Goal: Task Accomplishment & Management: Use online tool/utility

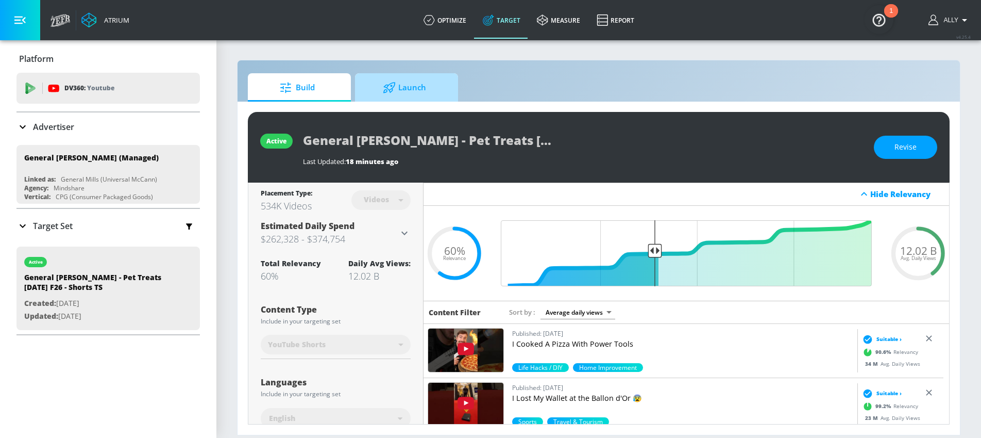
click at [414, 89] on span "Launch" at bounding box center [404, 87] width 78 height 25
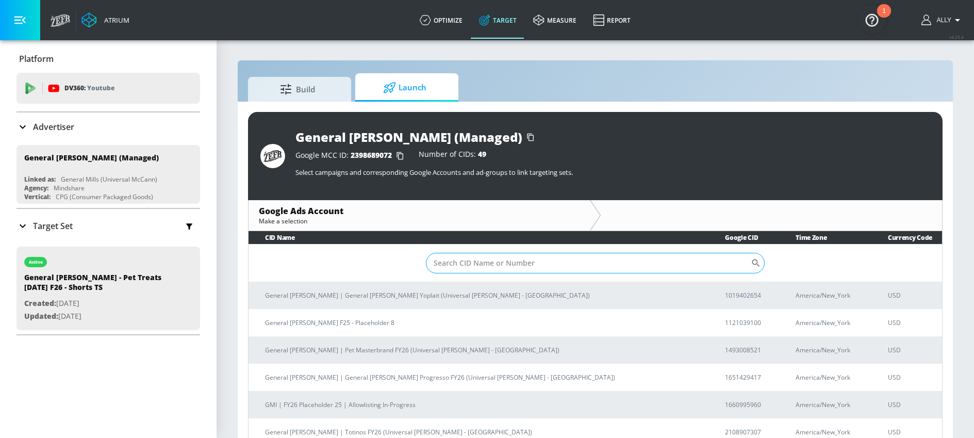
click at [570, 261] on input "Sort By" at bounding box center [588, 263] width 325 height 21
paste input "[PHONE_NUMBER]"
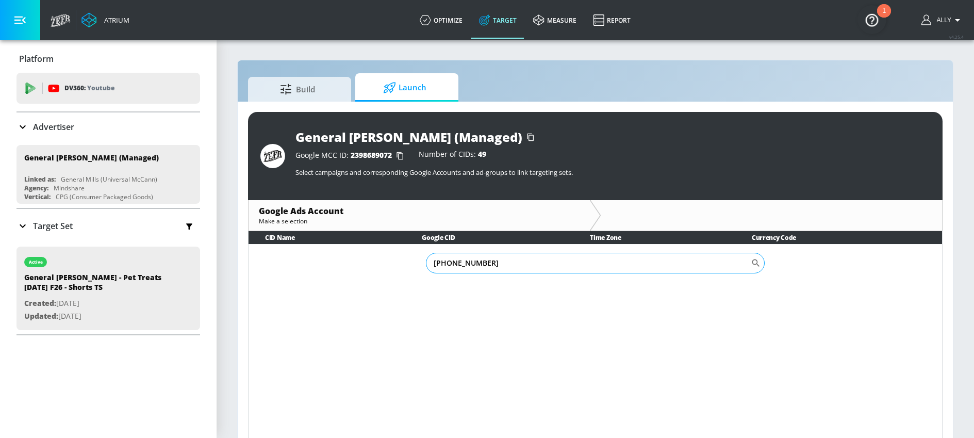
click at [464, 265] on input "[PHONE_NUMBER]" at bounding box center [588, 263] width 325 height 21
click at [448, 264] on input "655-7331925" at bounding box center [588, 263] width 325 height 21
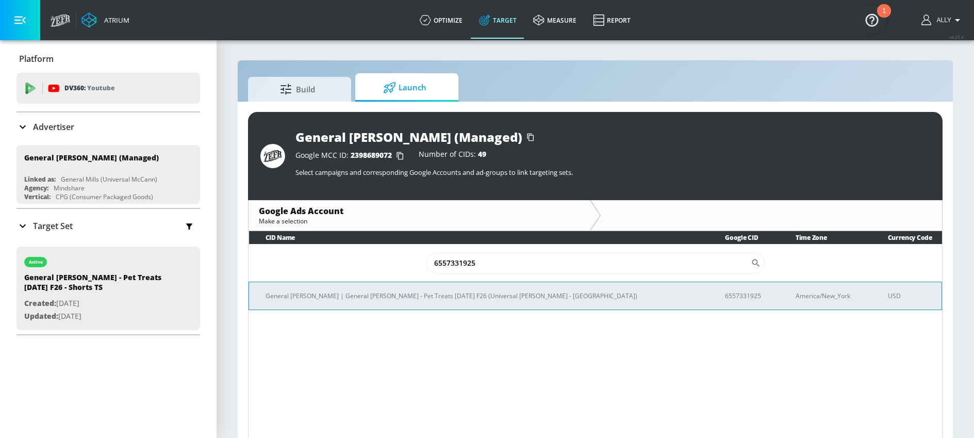
type input "6557331925"
click at [448, 305] on td "General [PERSON_NAME] | General [PERSON_NAME] - Pet Treats [DATE] F26 (Universa…" at bounding box center [479, 295] width 460 height 28
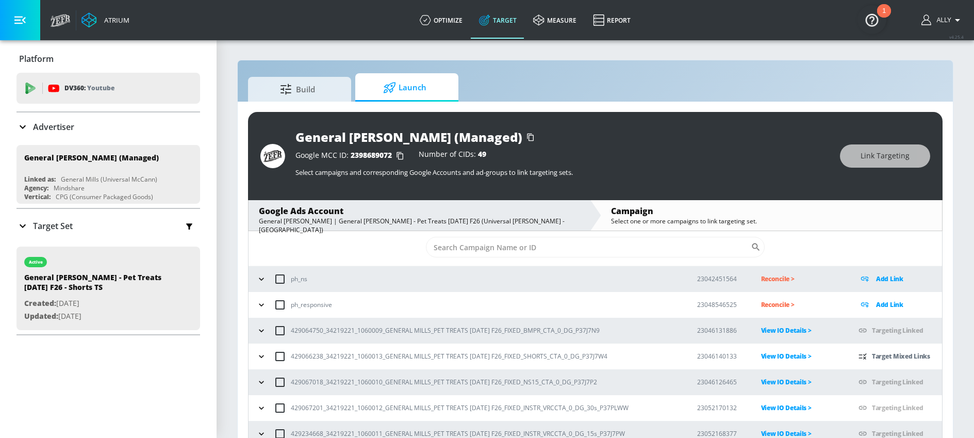
scroll to position [24, 0]
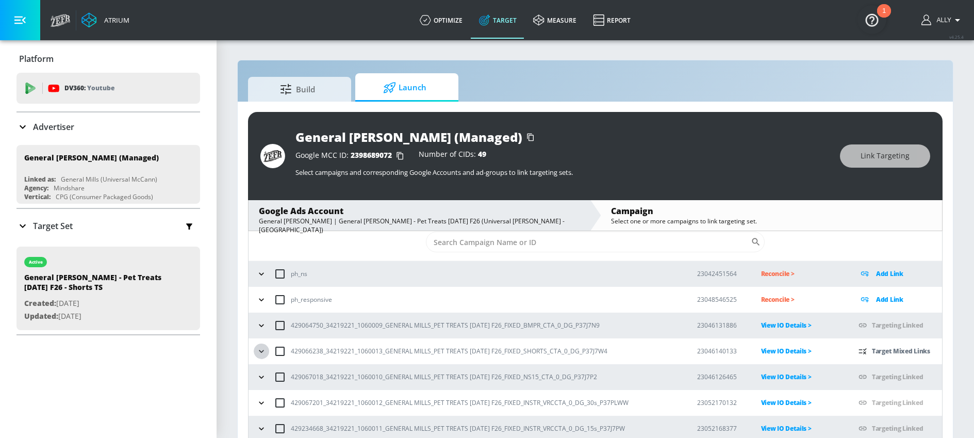
drag, startPoint x: 262, startPoint y: 354, endPoint x: 285, endPoint y: 353, distance: 22.7
click at [262, 354] on icon "button" at bounding box center [261, 351] width 10 height 10
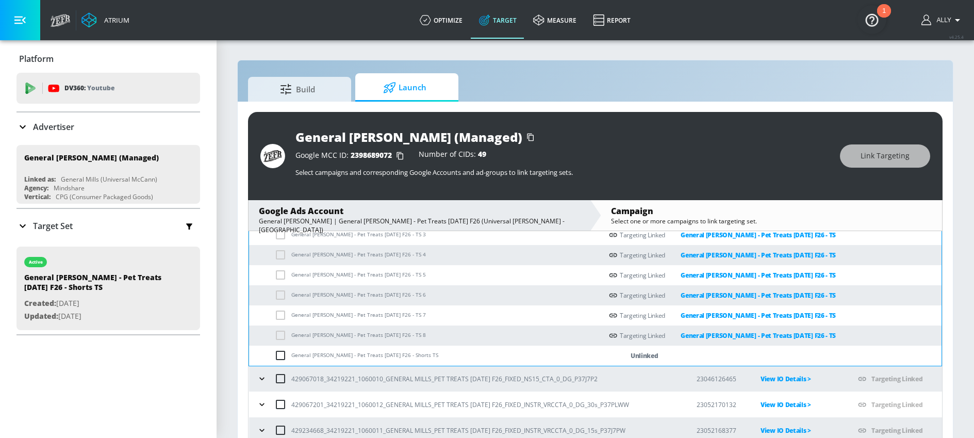
scroll to position [240, 0]
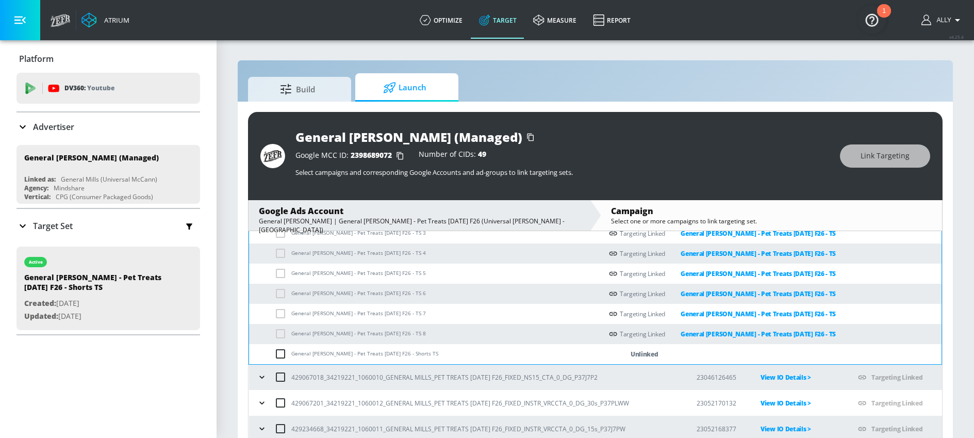
click at [278, 356] on input "checkbox" at bounding box center [282, 353] width 17 height 12
click at [884, 157] on span "Link Targeting" at bounding box center [884, 155] width 49 height 13
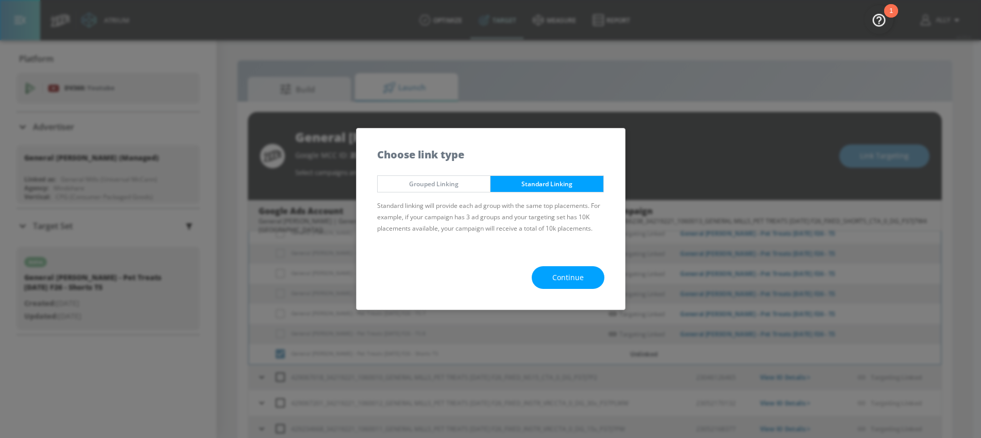
click at [581, 274] on span "Continue" at bounding box center [568, 277] width 31 height 13
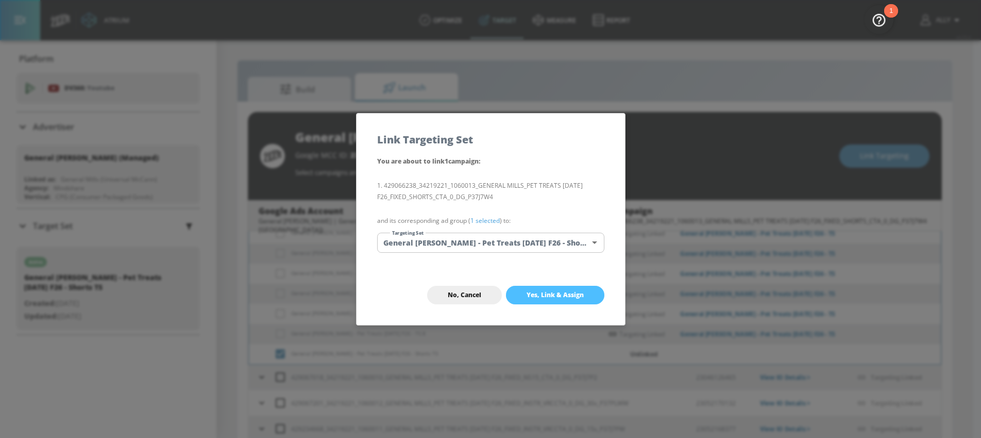
click at [577, 294] on span "Yes, Link & Assign" at bounding box center [555, 295] width 57 height 8
checkbox input "false"
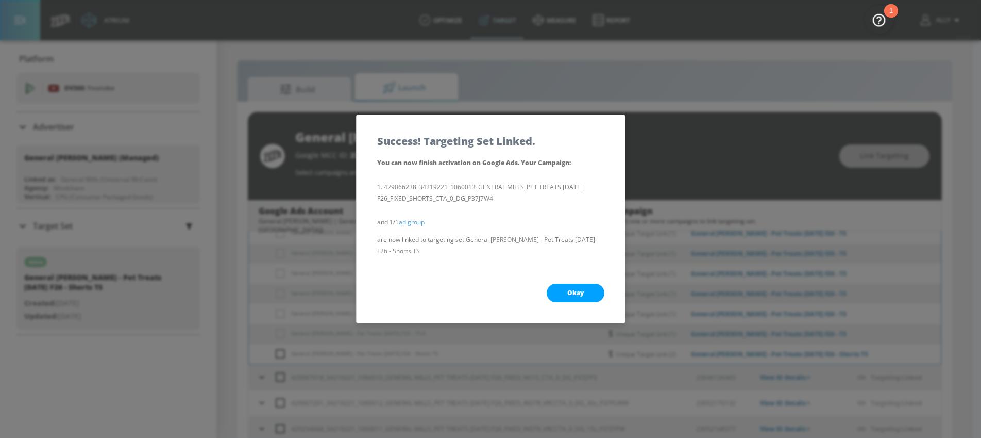
click at [584, 296] on button "Okay" at bounding box center [576, 292] width 58 height 19
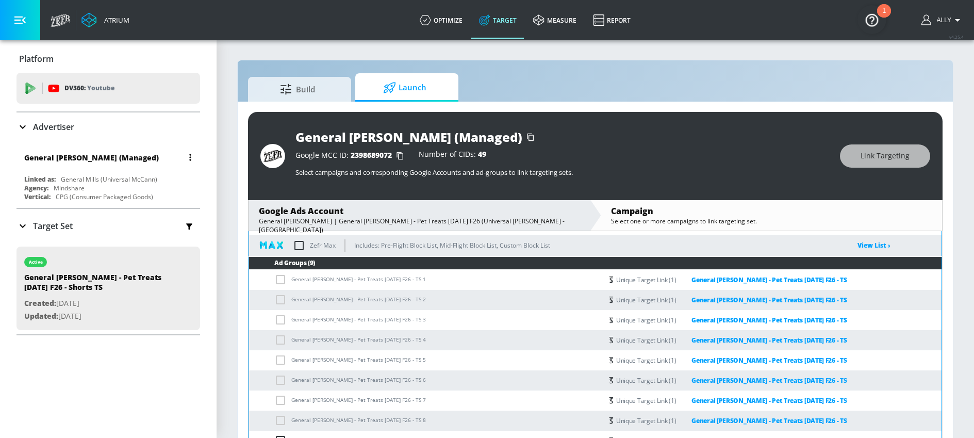
scroll to position [0, 0]
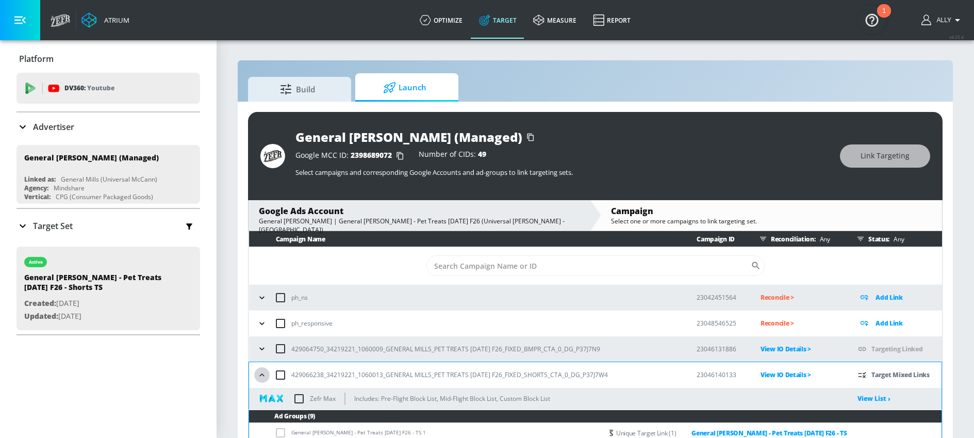
click at [262, 374] on icon "button" at bounding box center [261, 374] width 5 height 3
